Goal: Navigation & Orientation: Find specific page/section

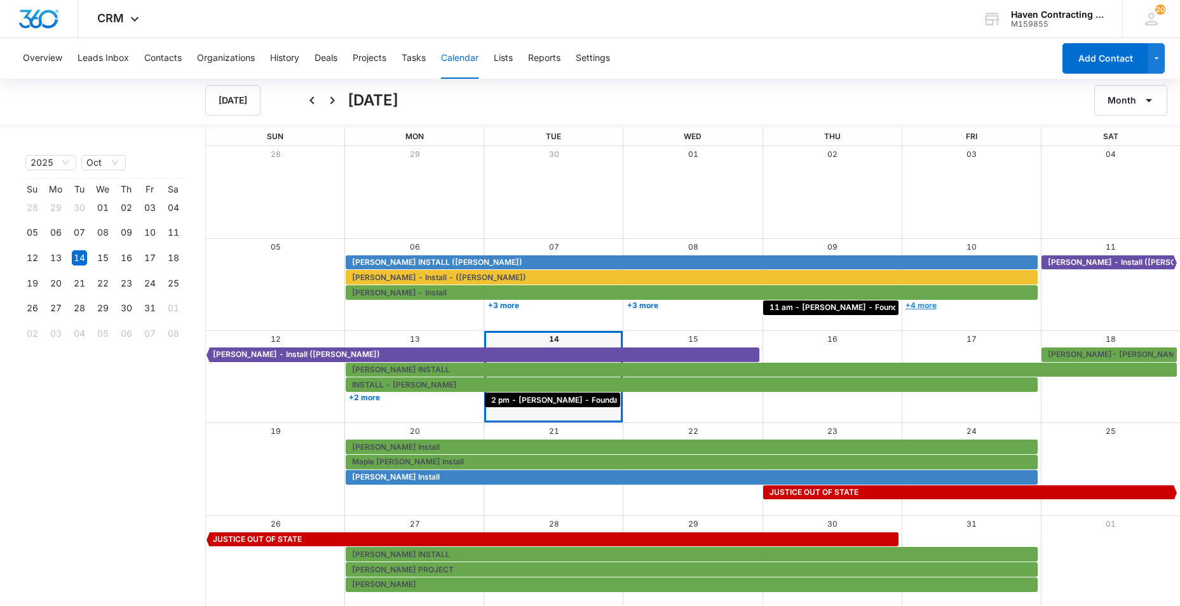
click at [924, 303] on link "+4 more" at bounding box center [970, 306] width 135 height 10
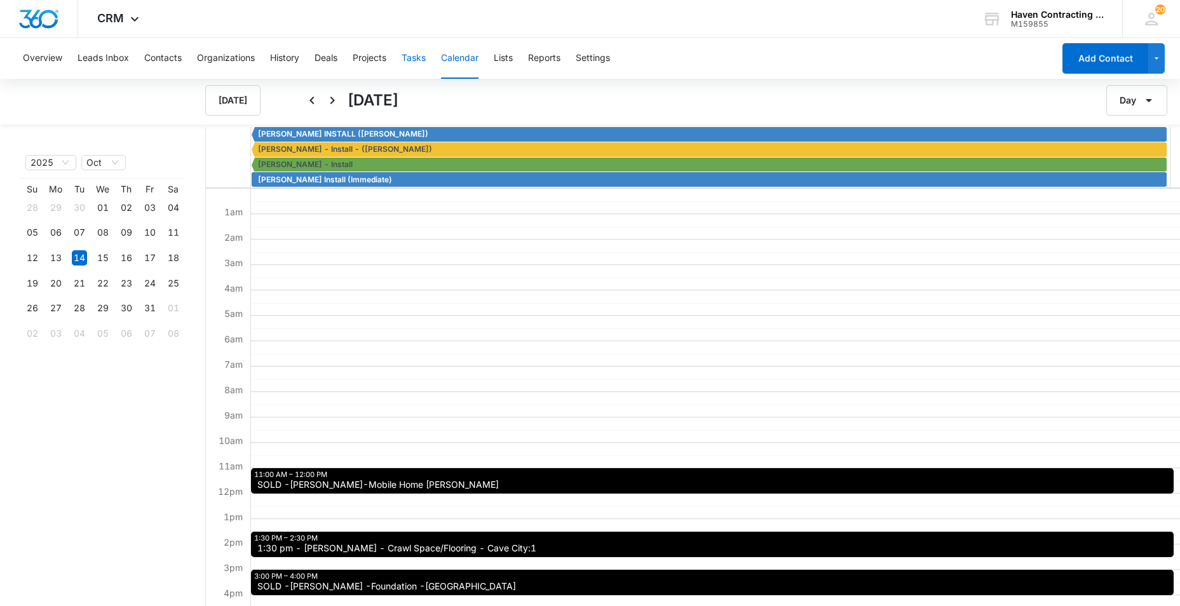
click at [416, 59] on button "Tasks" at bounding box center [414, 58] width 24 height 41
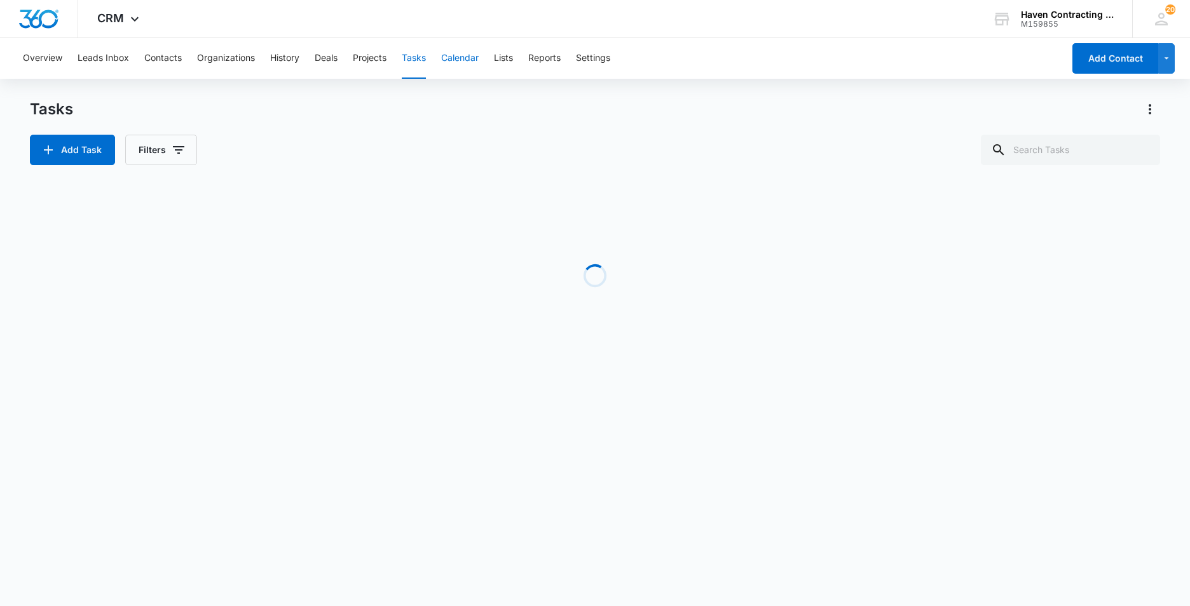
click at [458, 60] on button "Calendar" at bounding box center [459, 58] width 37 height 41
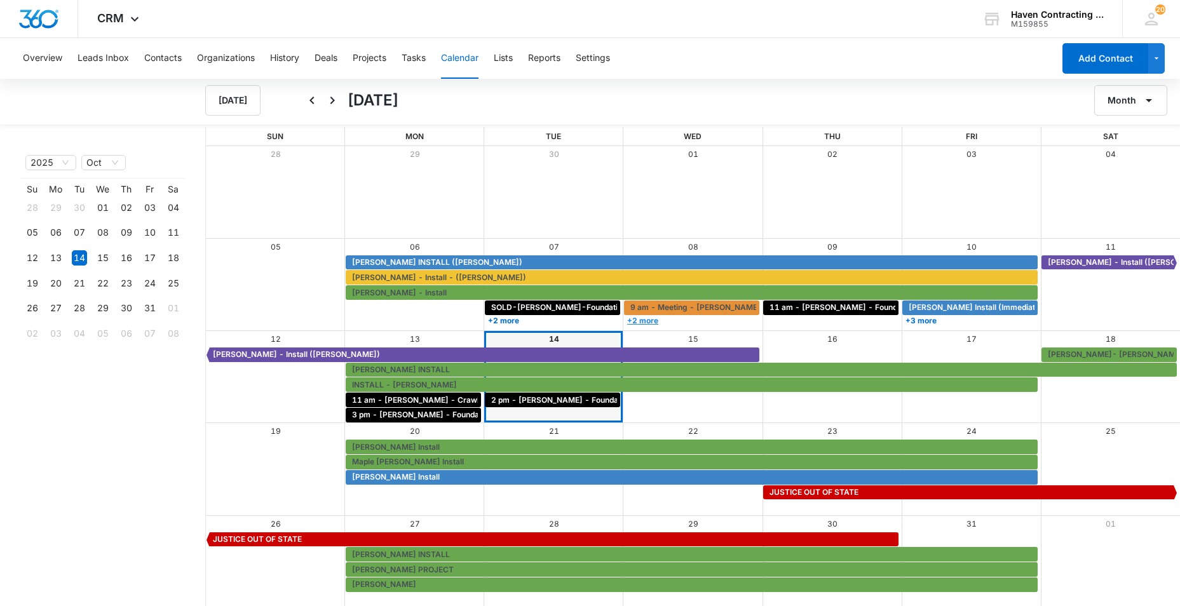
click at [645, 320] on link "+2 more" at bounding box center [691, 321] width 135 height 10
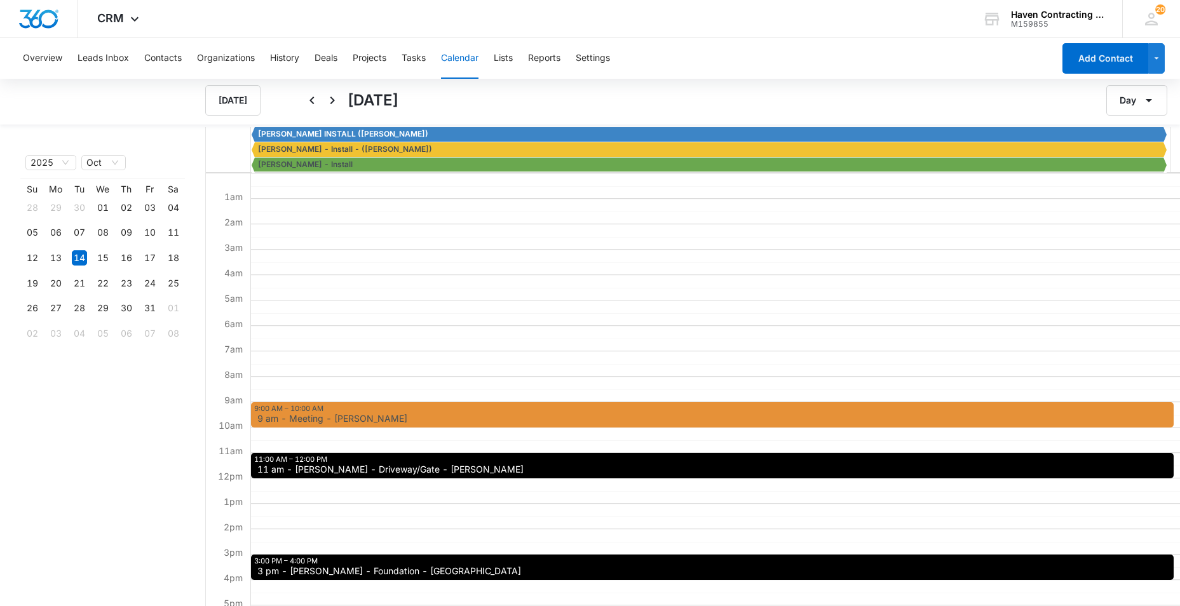
click at [342, 472] on span "11 am - [PERSON_NAME] - Driveway/Gate - [PERSON_NAME]" at bounding box center [390, 469] width 266 height 9
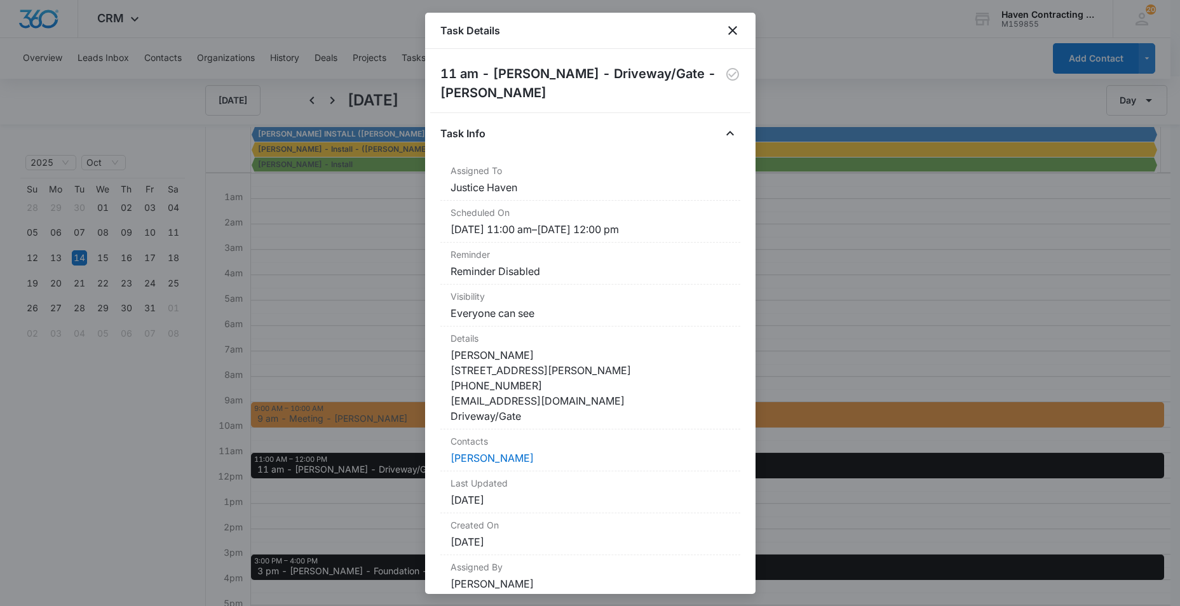
click at [1103, 325] on div at bounding box center [590, 303] width 1180 height 606
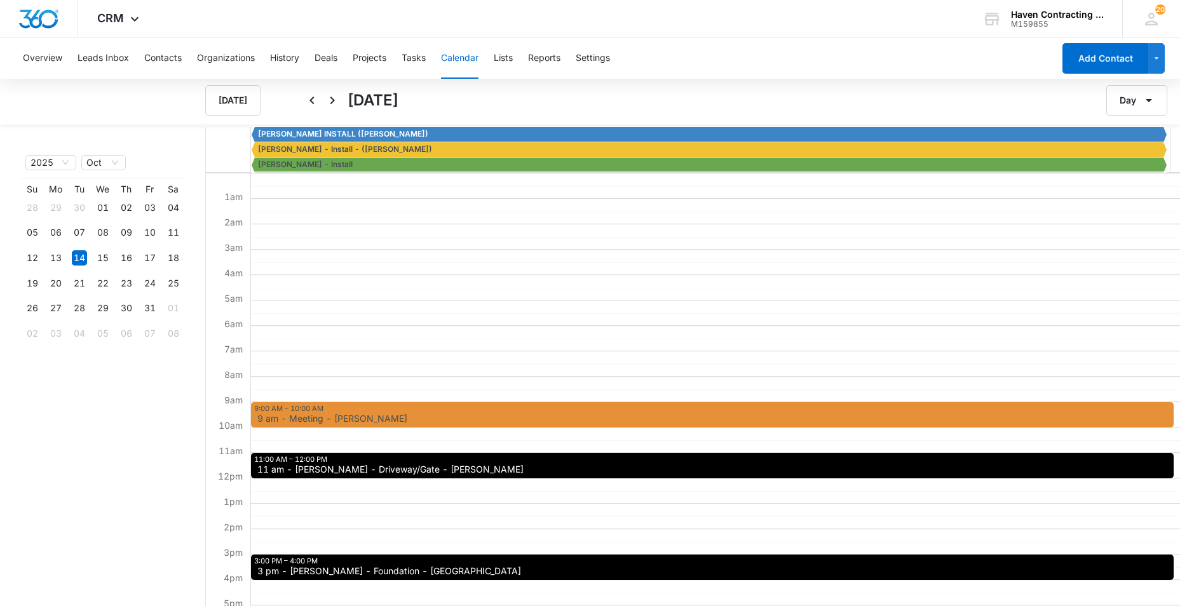
click at [308, 468] on span "11 am - [PERSON_NAME] - Driveway/Gate - [PERSON_NAME]" at bounding box center [390, 469] width 266 height 9
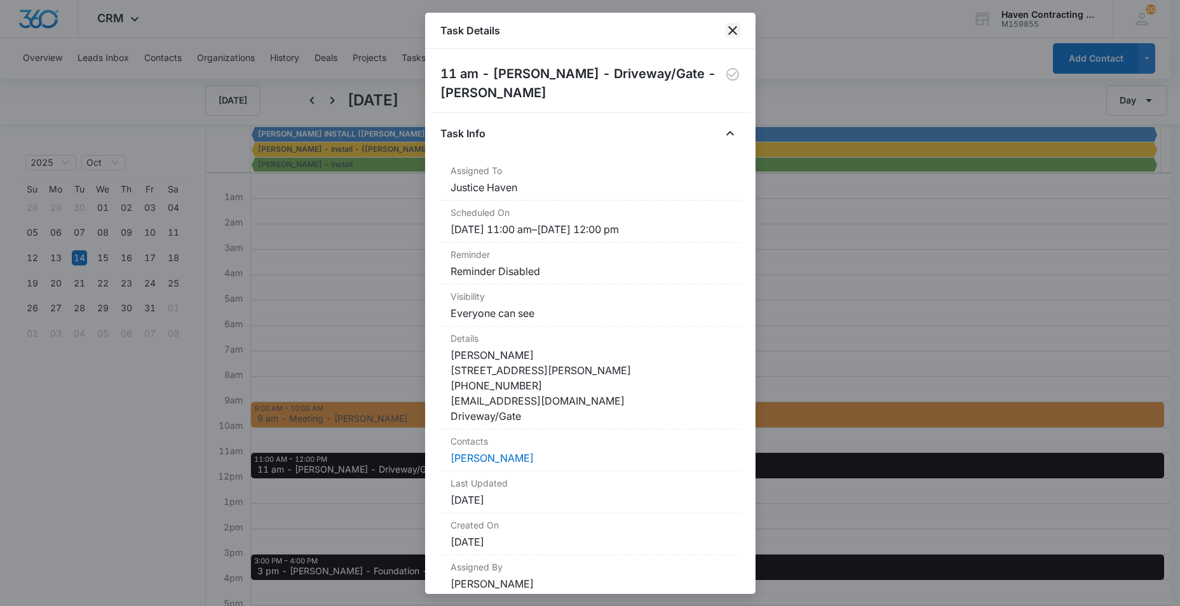
click at [732, 31] on icon "close" at bounding box center [732, 30] width 9 height 9
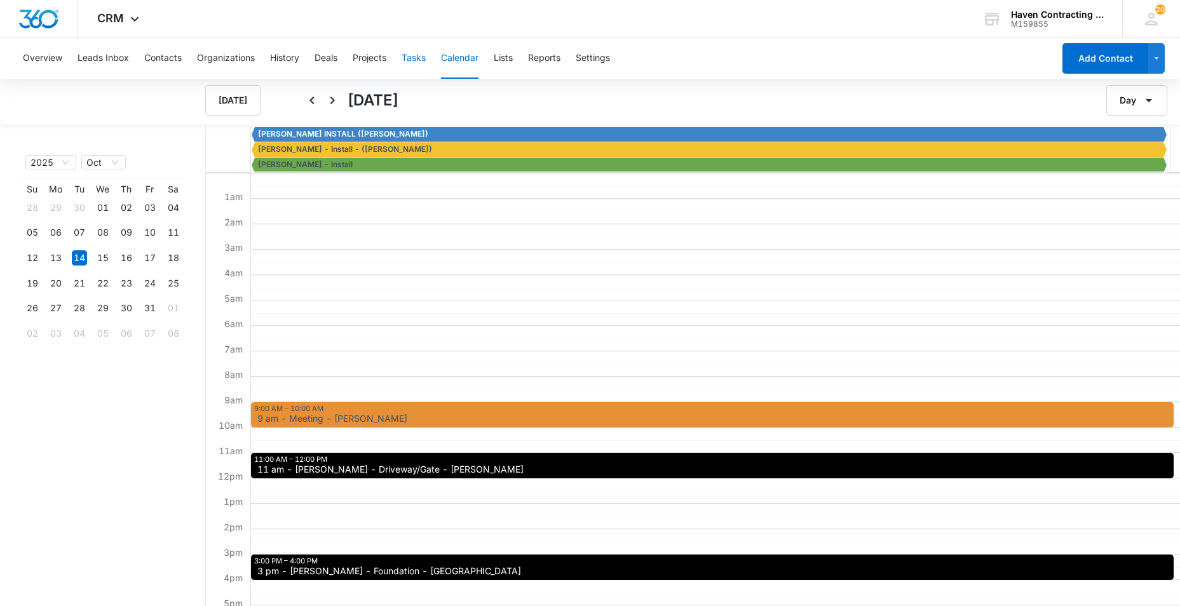
click at [412, 55] on button "Tasks" at bounding box center [414, 58] width 24 height 41
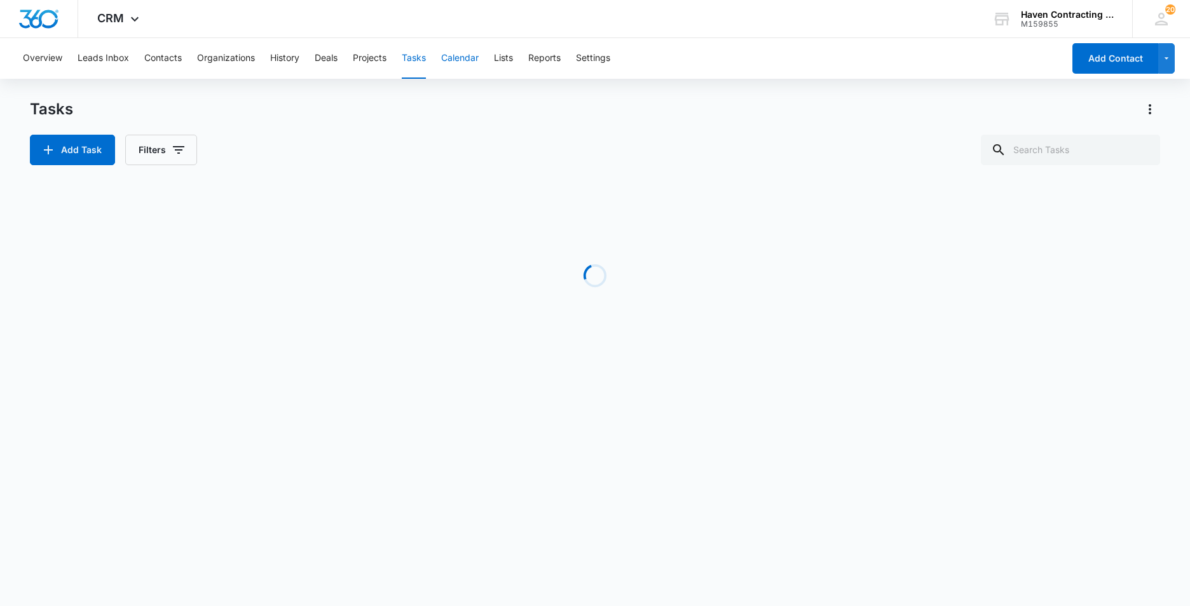
click at [463, 61] on button "Calendar" at bounding box center [459, 58] width 37 height 41
